Goal: Information Seeking & Learning: Learn about a topic

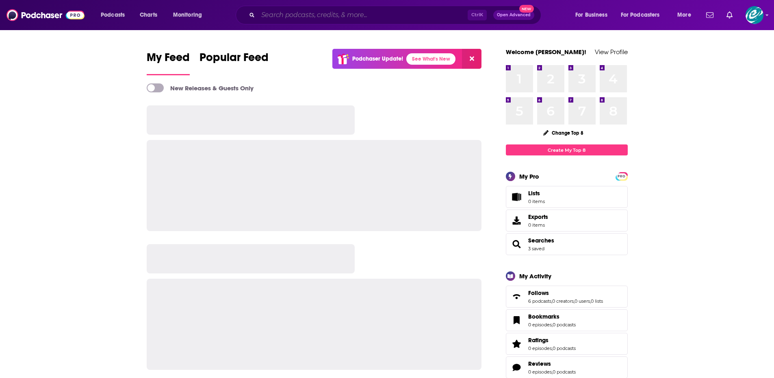
click at [302, 19] on input "Search podcasts, credits, & more..." at bounding box center [363, 15] width 210 height 13
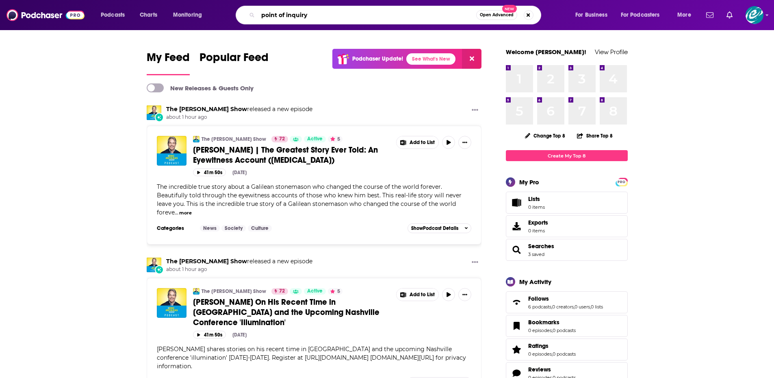
type input "point of inquiry"
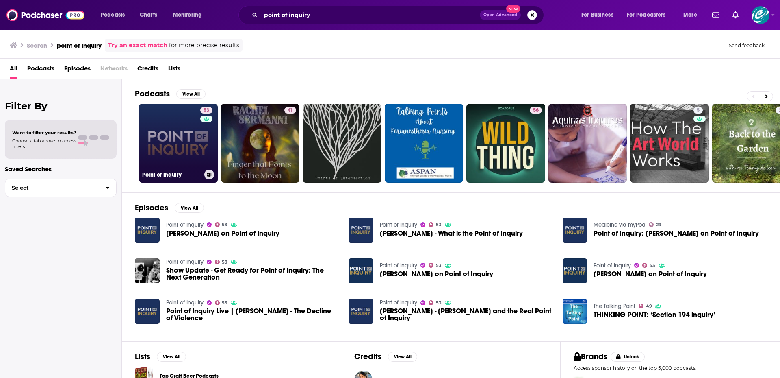
click at [155, 154] on link "53 Point of Inquiry" at bounding box center [178, 143] width 79 height 79
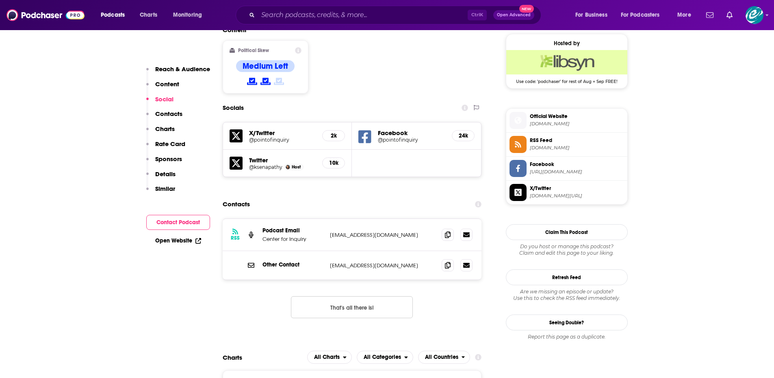
scroll to position [677, 0]
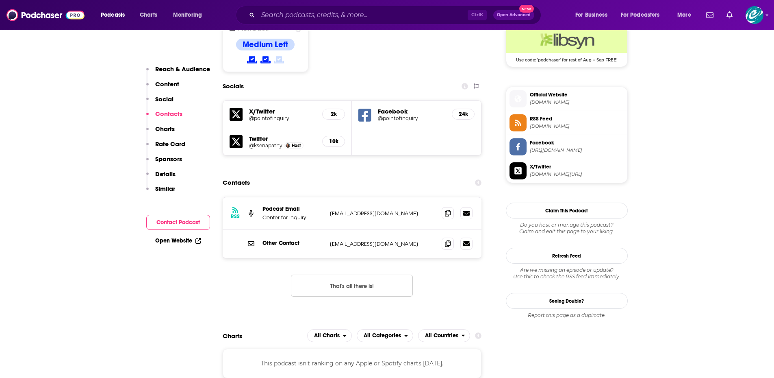
click at [447, 209] on icon at bounding box center [448, 212] width 6 height 7
click at [330, 16] on input "Search podcasts, credits, & more..." at bounding box center [363, 15] width 210 height 13
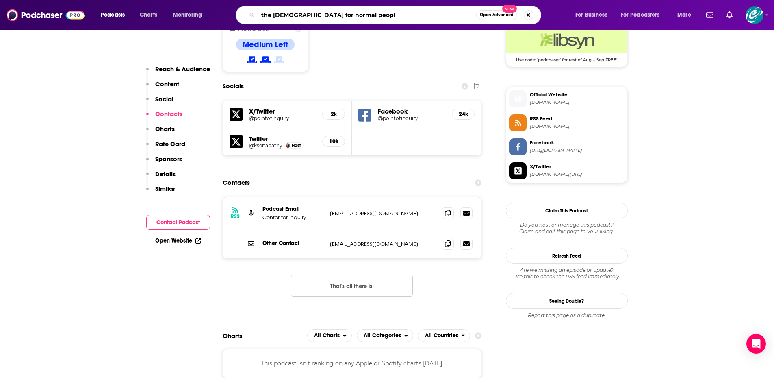
type input "the [DEMOGRAPHIC_DATA] for normal people"
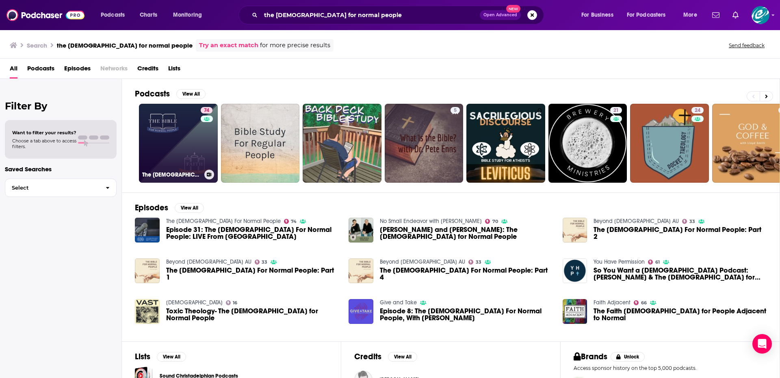
click at [160, 126] on link "74 The [DEMOGRAPHIC_DATA] For Normal People" at bounding box center [178, 143] width 79 height 79
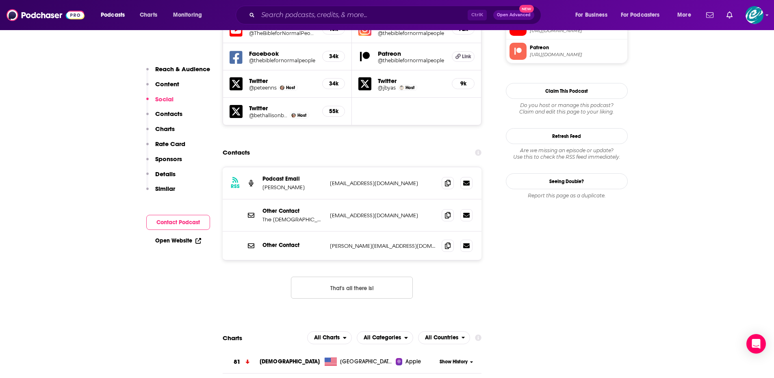
scroll to position [813, 0]
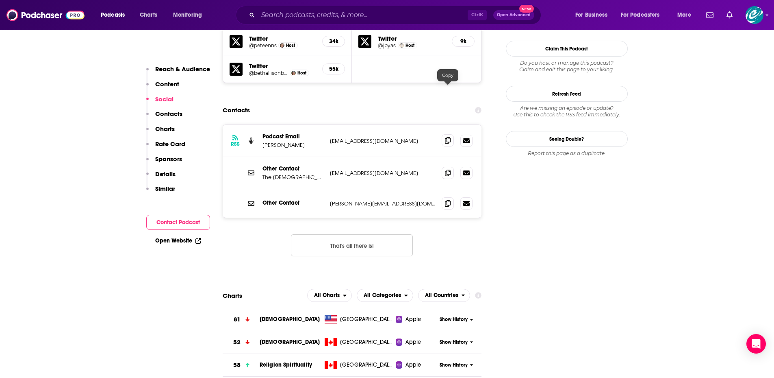
click at [450, 137] on icon at bounding box center [448, 140] width 6 height 7
click at [447, 200] on icon at bounding box center [448, 203] width 6 height 7
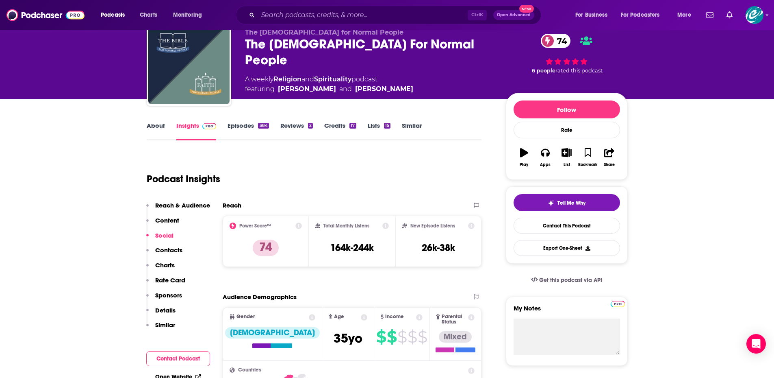
scroll to position [0, 0]
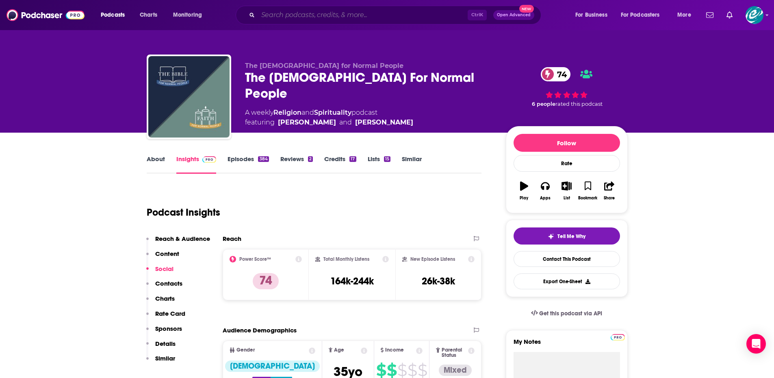
click at [300, 18] on input "Search podcasts, credits, & more..." at bounding box center [363, 15] width 210 height 13
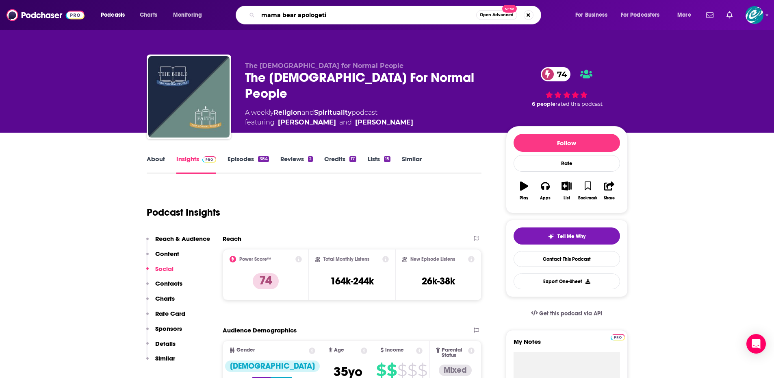
type input "mama bear apologetic"
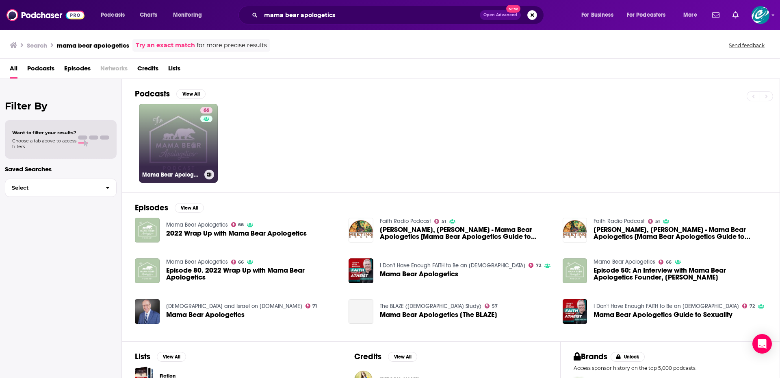
click at [187, 153] on link "66 Mama Bear Apologetics" at bounding box center [178, 143] width 79 height 79
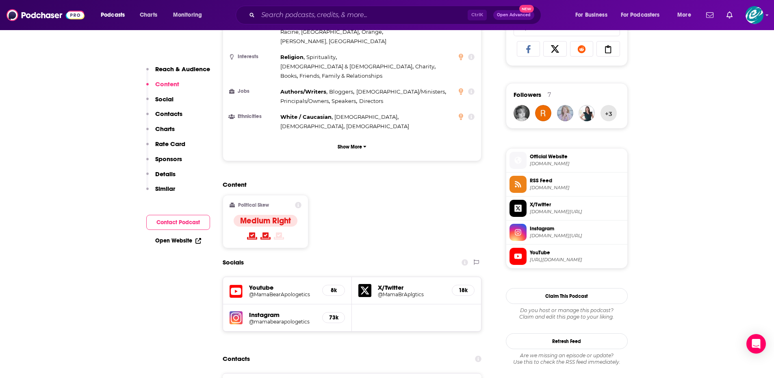
scroll to position [610, 0]
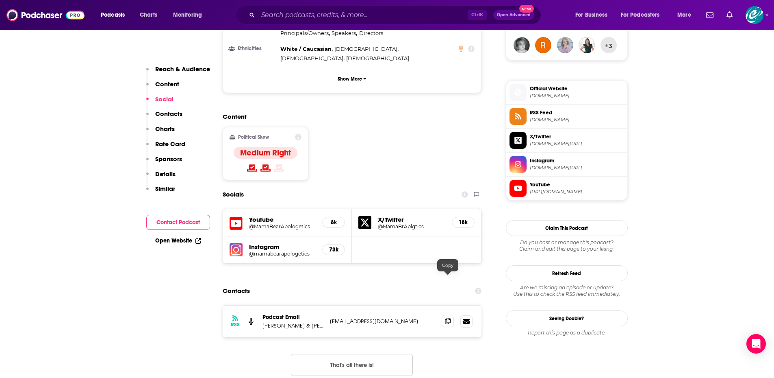
click at [449, 317] on icon at bounding box center [448, 320] width 6 height 7
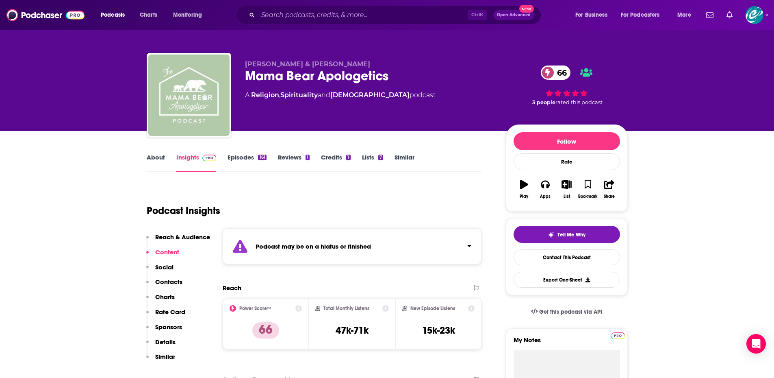
scroll to position [0, 0]
